Goal: Task Accomplishment & Management: Manage account settings

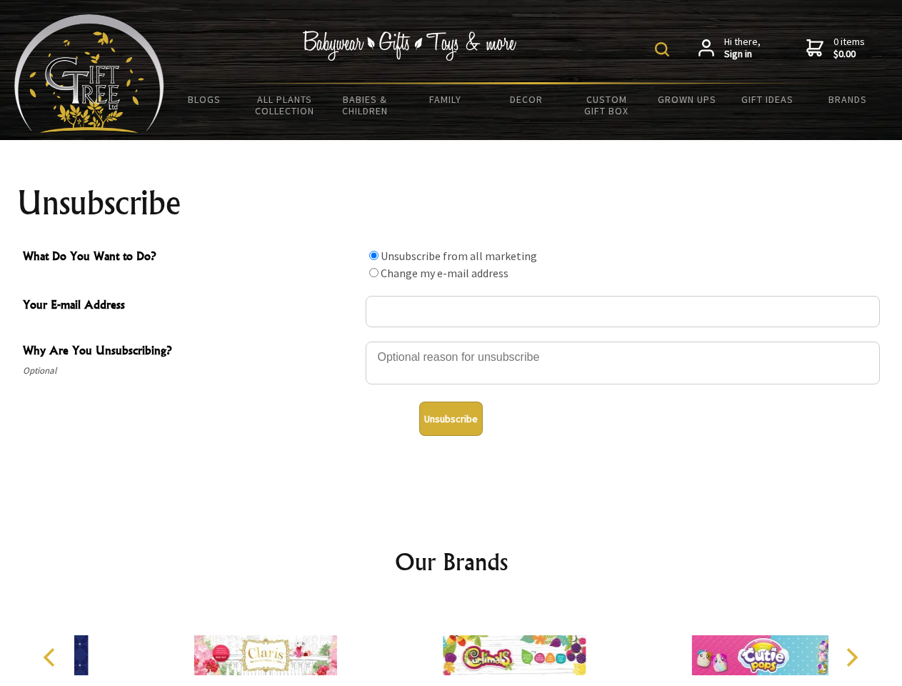
click at [664, 49] on img at bounding box center [662, 49] width 14 height 14
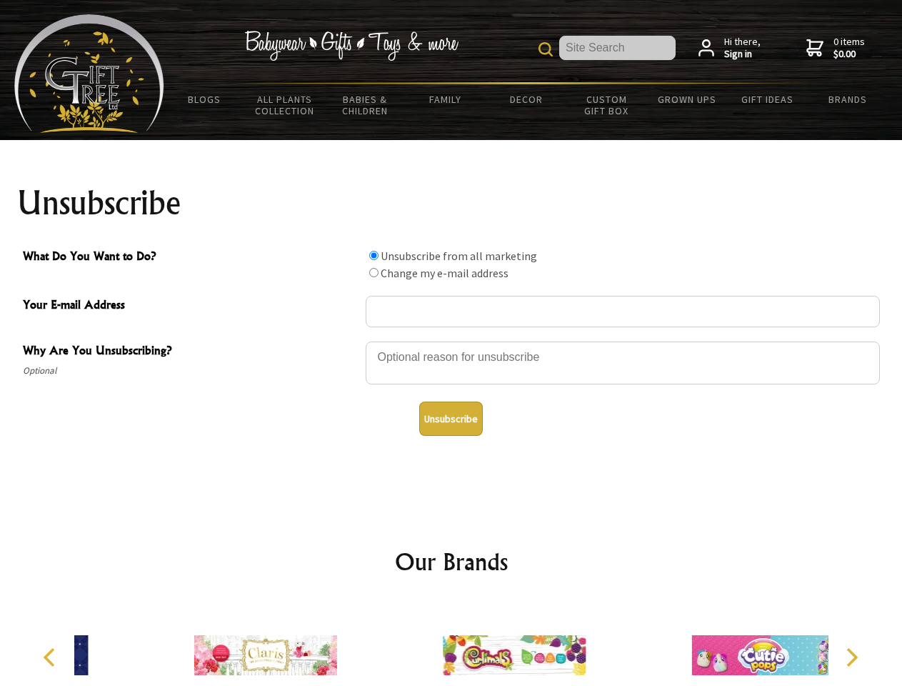
click at [452, 341] on div at bounding box center [623, 365] width 514 height 50
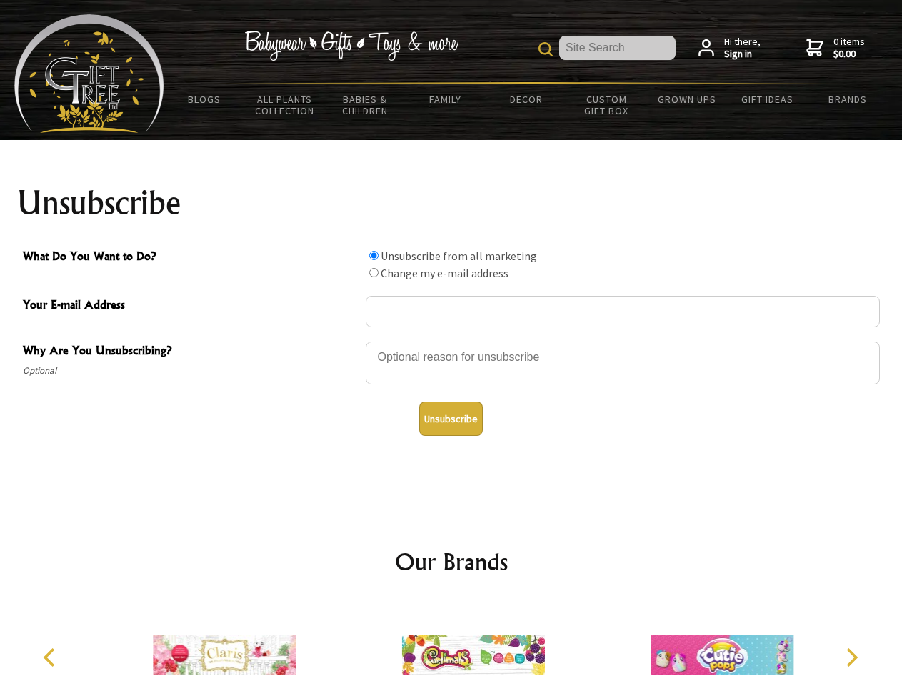
click at [374, 255] on input "What Do You Want to Do?" at bounding box center [373, 255] width 9 height 9
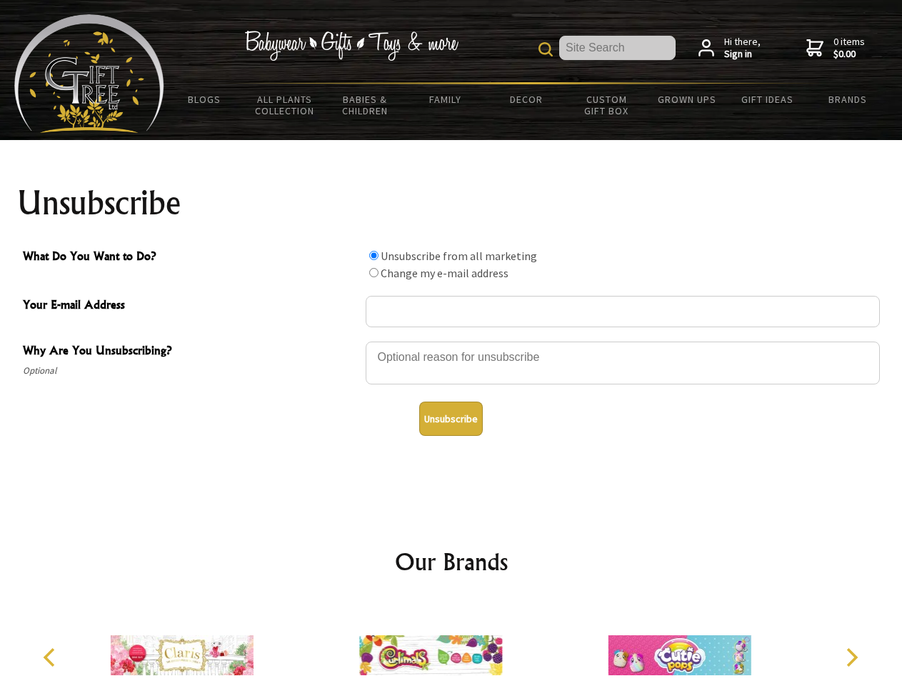
click at [374, 272] on input "What Do You Want to Do?" at bounding box center [373, 272] width 9 height 9
radio input "true"
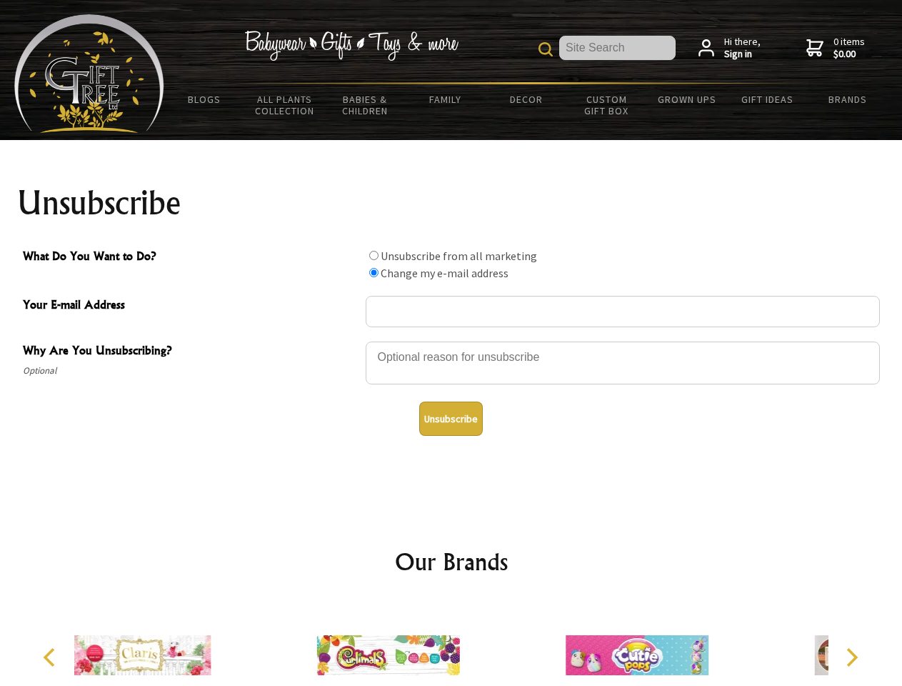
click at [451, 419] on button "Unsubscribe" at bounding box center [451, 418] width 64 height 34
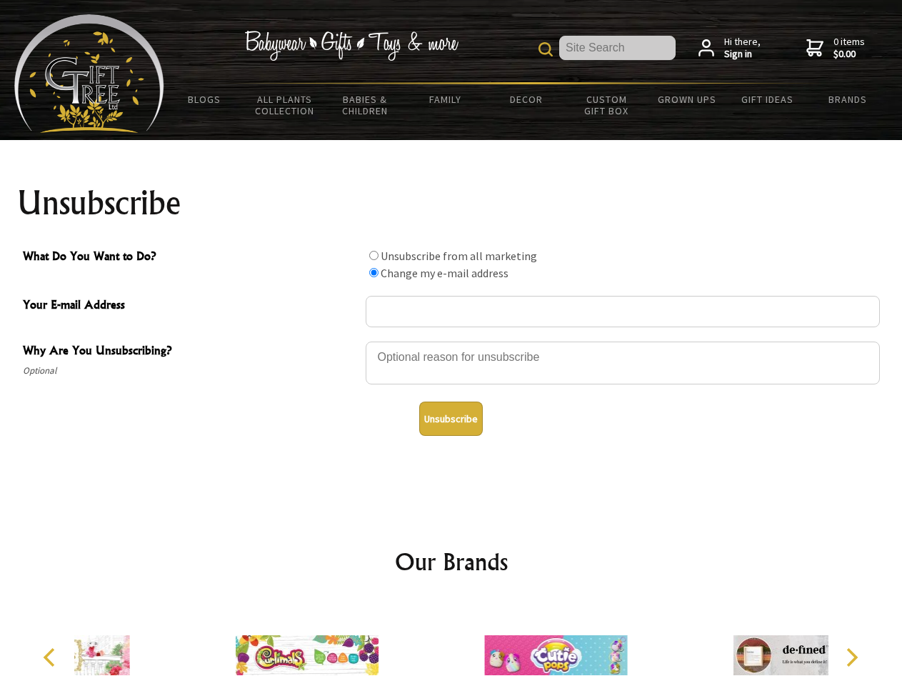
click at [452, 644] on div at bounding box center [555, 657] width 249 height 111
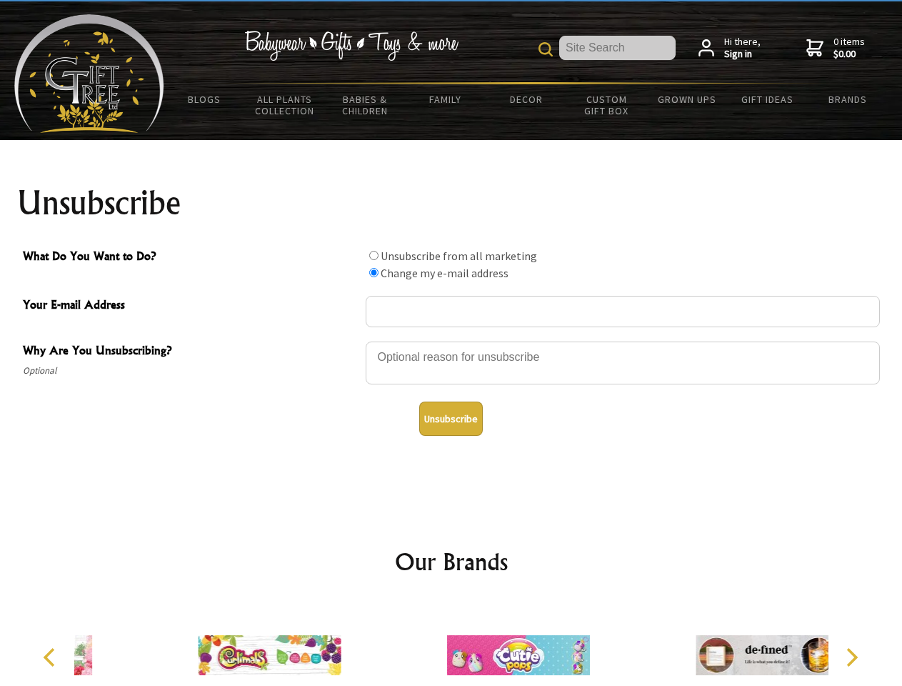
click at [51, 657] on icon "Previous" at bounding box center [50, 657] width 19 height 19
click at [852, 657] on icon "Next" at bounding box center [851, 657] width 19 height 19
